Goal: Book appointment/travel/reservation

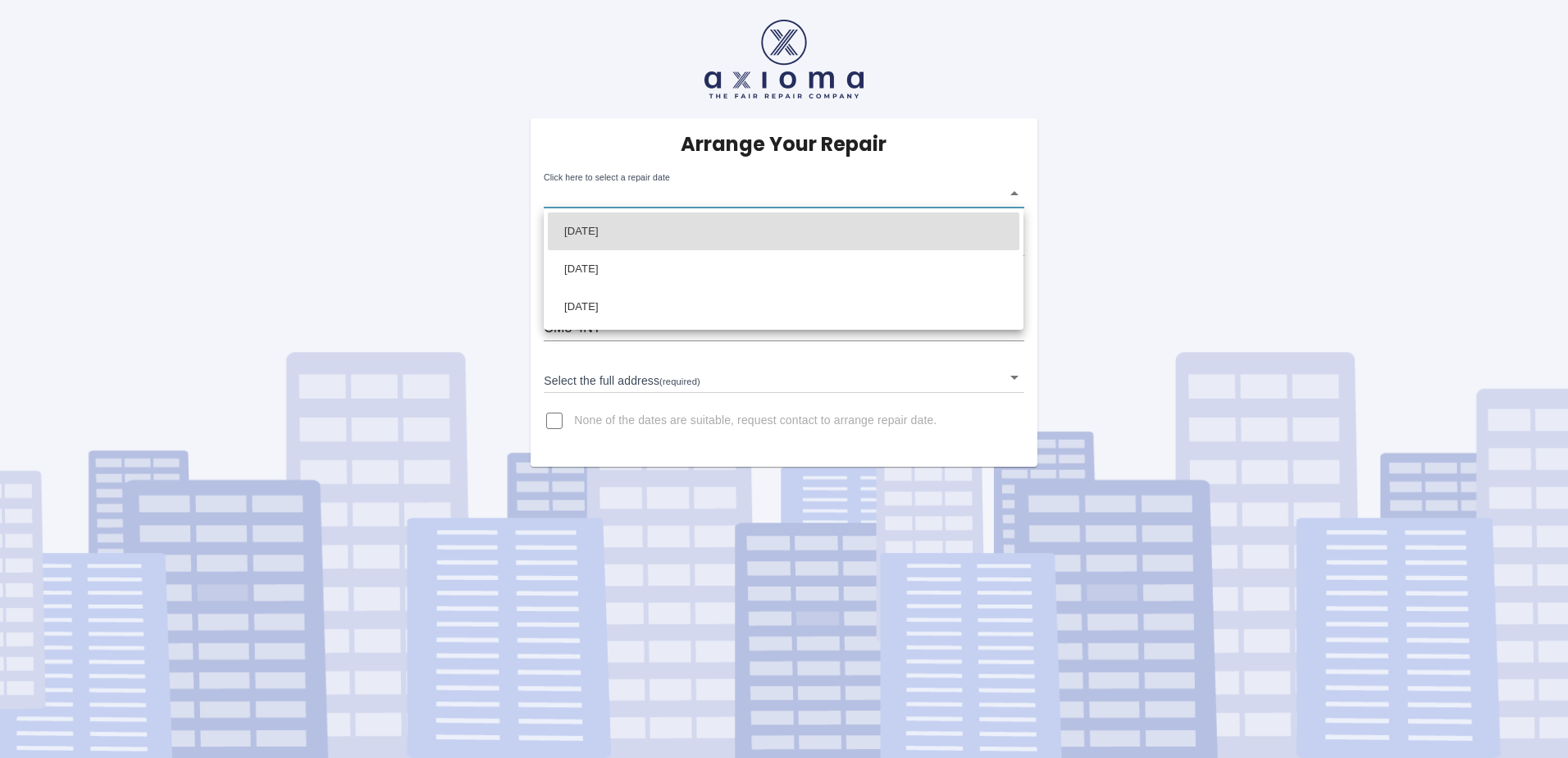
click at [1017, 193] on body "Arrange Your Repair Click here to select a repair date ​ Phone Number   * 07922…" at bounding box center [784, 379] width 1568 height 758
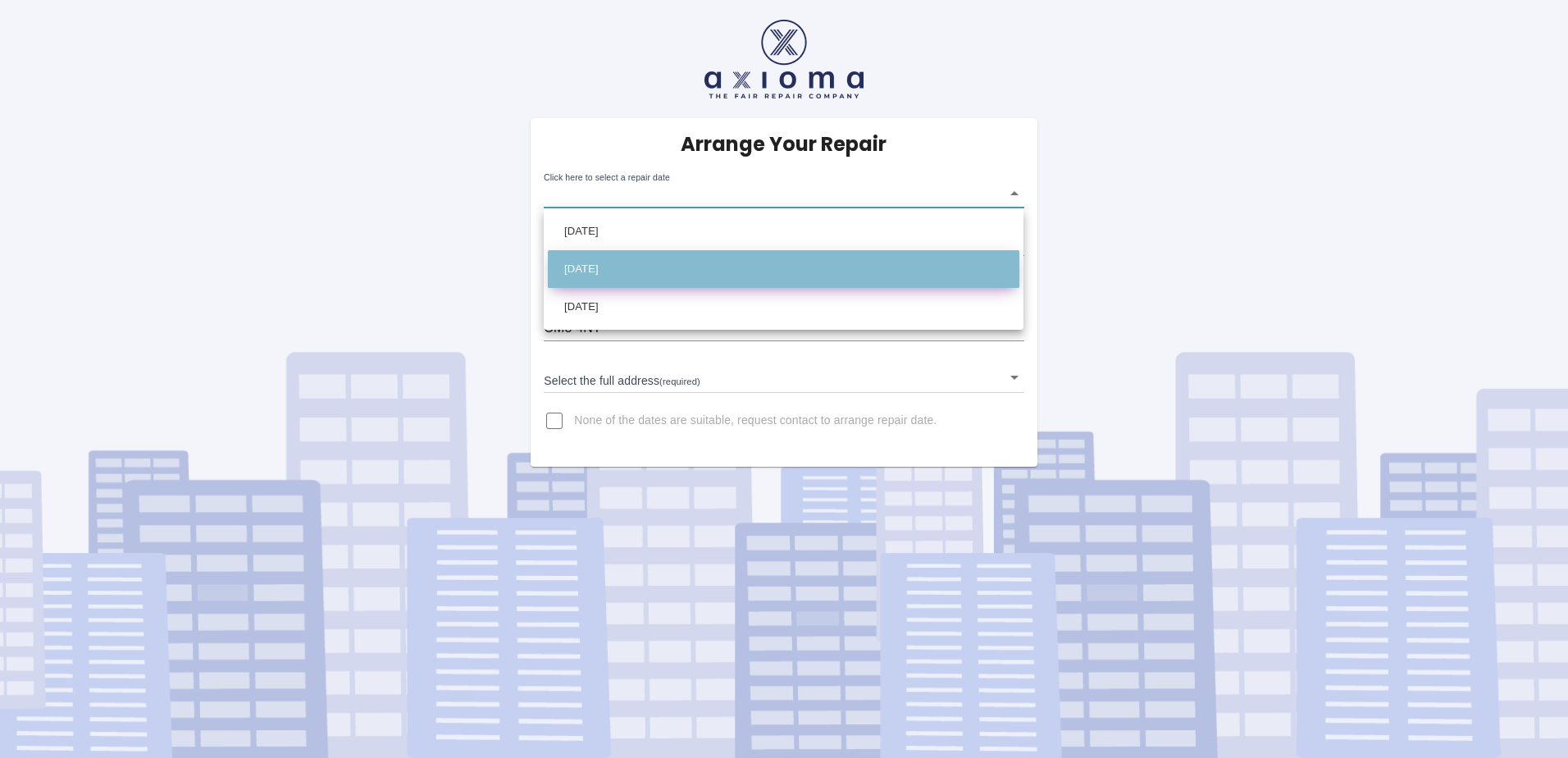
click at [617, 265] on li "[DATE]" at bounding box center [784, 269] width 472 height 38
type input "[DATE]T00:00:00.000Z"
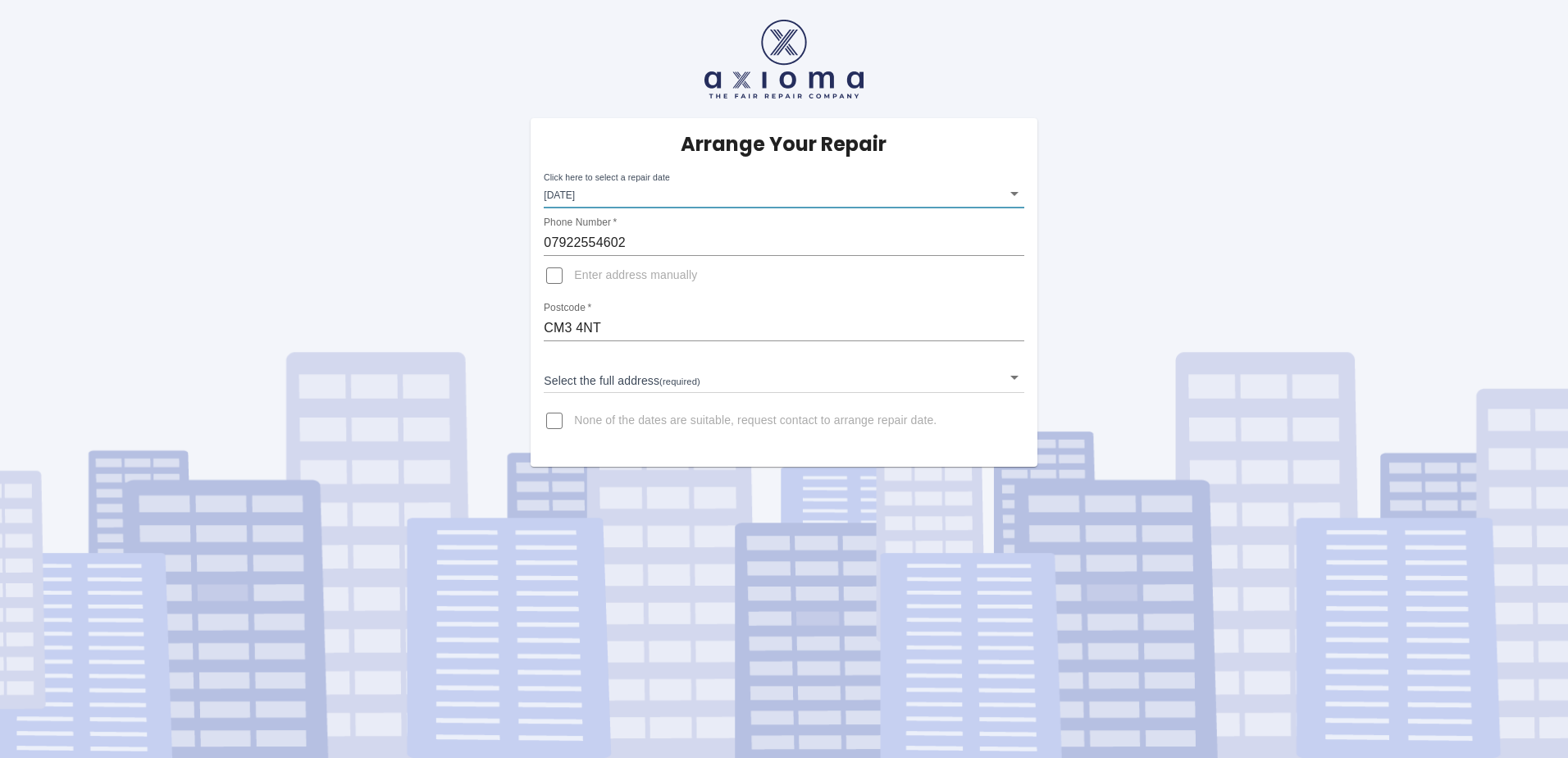
click at [1012, 378] on body "Arrange Your Repair Click here to select a repair date [DATE] [DATE]T00:00:00.0…" at bounding box center [784, 379] width 1568 height 758
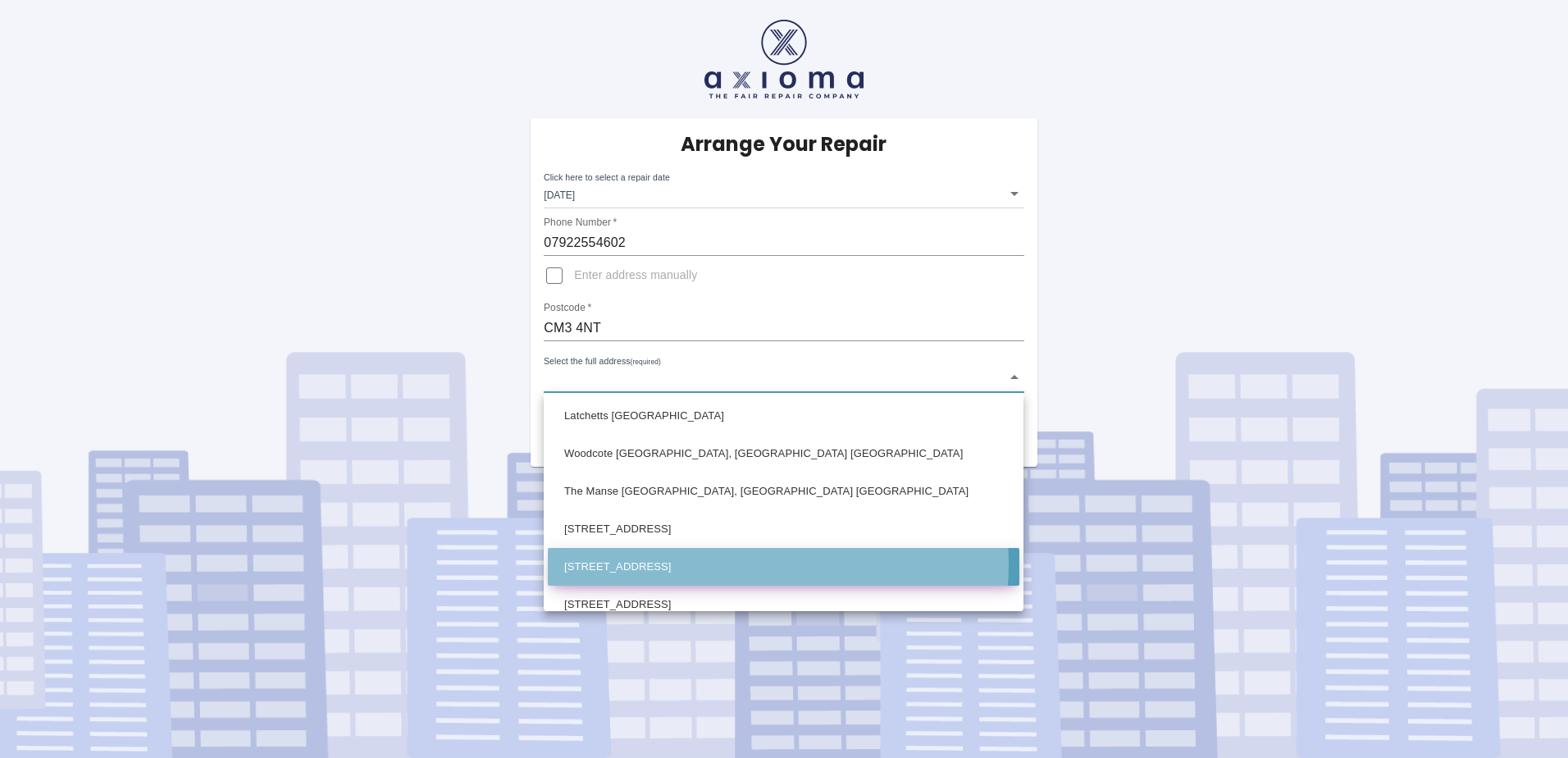
click at [766, 564] on li "[STREET_ADDRESS]" at bounding box center [784, 566] width 472 height 38
type input "[STREET_ADDRESS]"
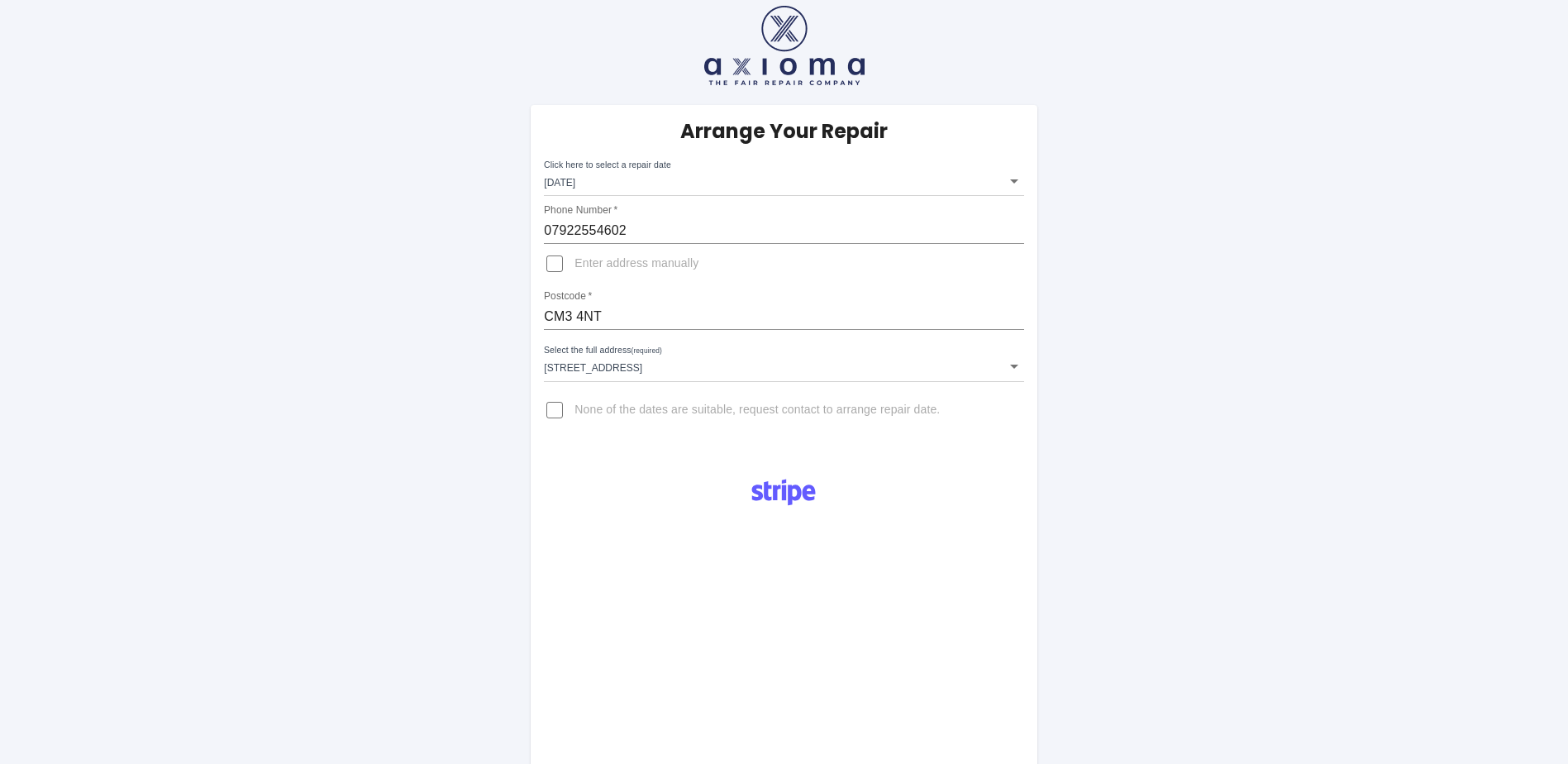
scroll to position [443, 0]
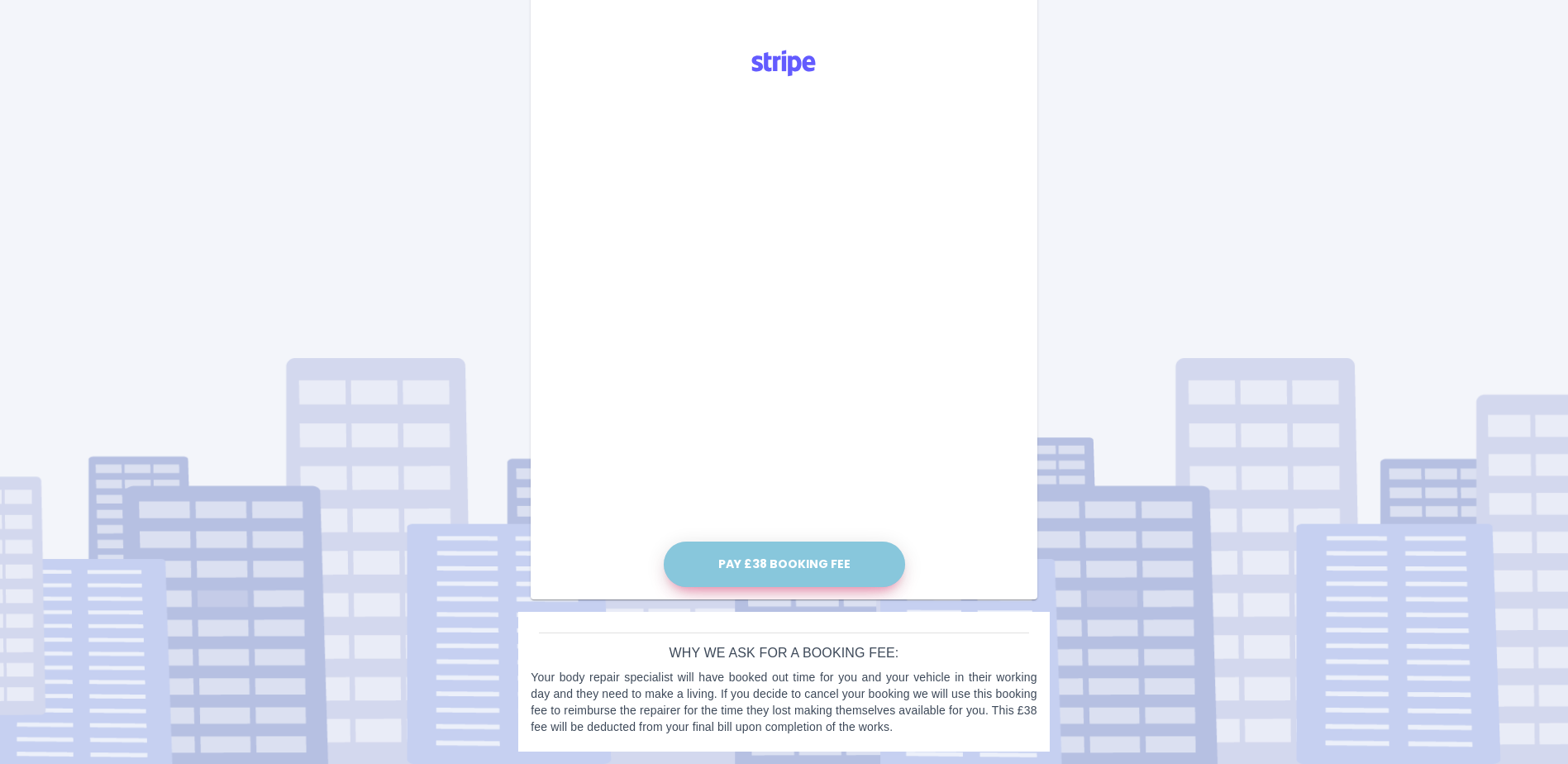
click at [791, 563] on button "Pay £38 Booking Fee" at bounding box center [784, 563] width 242 height 46
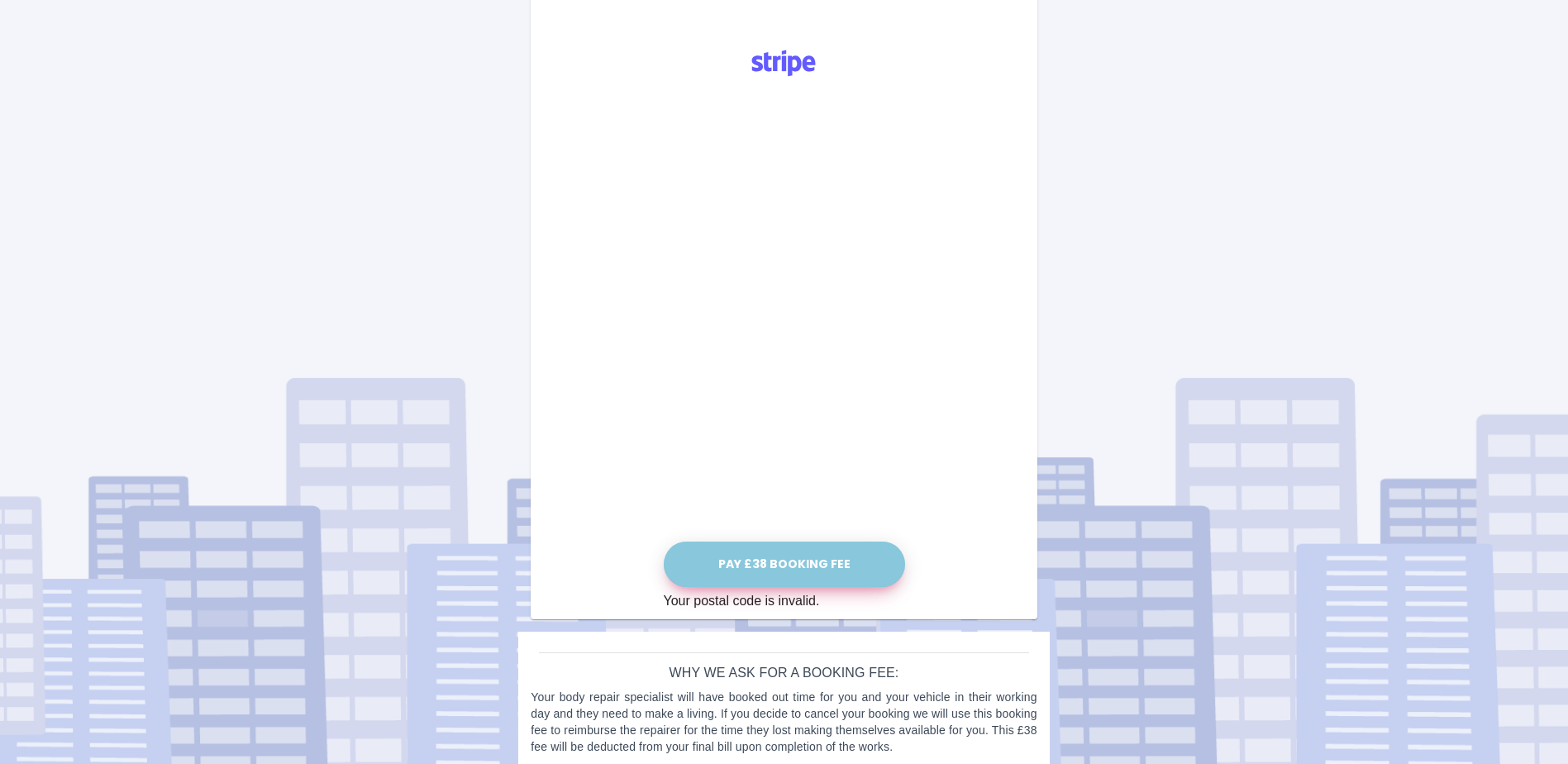
click at [769, 562] on button "Pay £38 Booking Fee" at bounding box center [784, 563] width 242 height 46
